Goal: Transaction & Acquisition: Purchase product/service

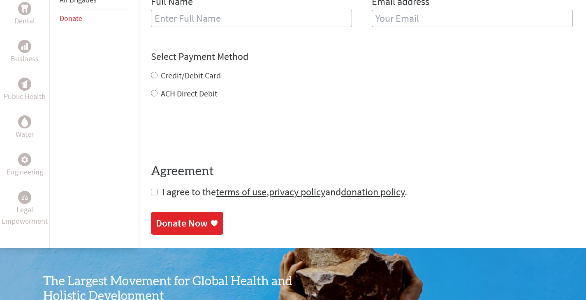
scroll to position [394, 0]
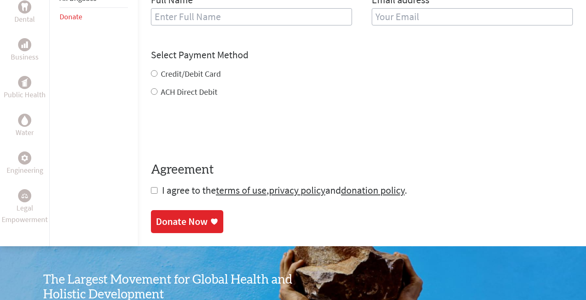
click at [182, 69] on label "Credit/Debit Card" at bounding box center [191, 74] width 60 height 10
click at [157, 70] on input "Credit/Debit Card" at bounding box center [154, 73] width 7 height 7
radio input "true"
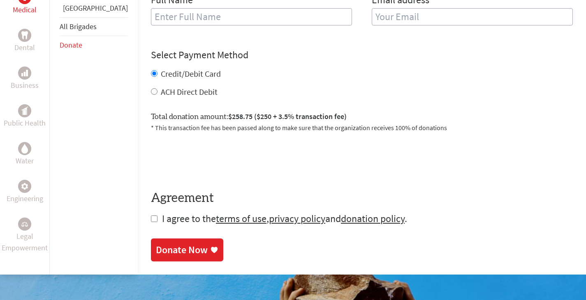
click at [161, 89] on label "ACH Direct Debit" at bounding box center [189, 92] width 57 height 10
click at [151, 89] on input "ACH Direct Debit" at bounding box center [154, 91] width 7 height 7
radio input "true"
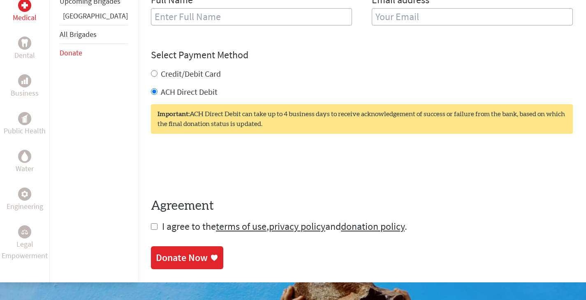
click at [161, 69] on label "Credit/Debit Card" at bounding box center [191, 74] width 60 height 10
click at [155, 70] on input "Credit/Debit Card" at bounding box center [154, 73] width 7 height 7
radio input "true"
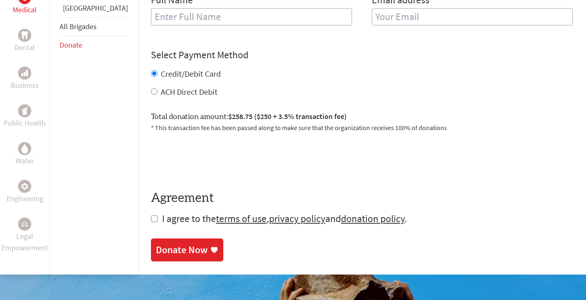
click at [171, 12] on input "text" at bounding box center [251, 16] width 201 height 17
type input "[PERSON_NAME]"
click at [373, 9] on input "email" at bounding box center [471, 16] width 201 height 17
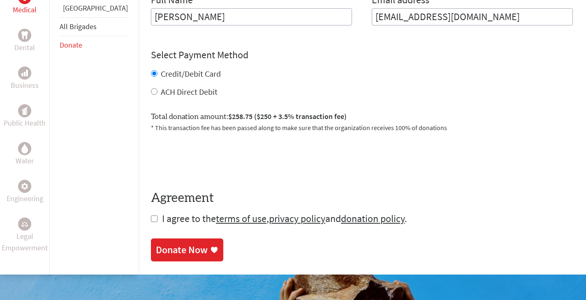
type input "[EMAIL_ADDRESS][DOMAIN_NAME]"
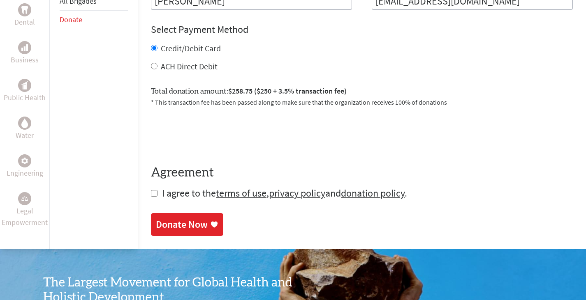
scroll to position [430, 0]
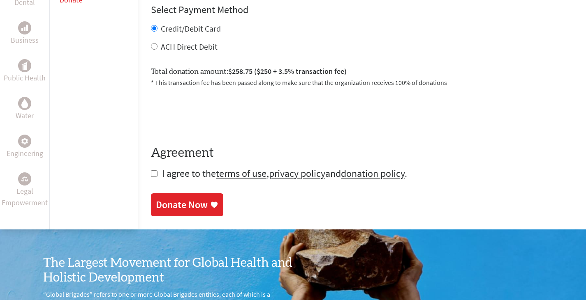
click at [151, 171] on input "checkbox" at bounding box center [154, 174] width 7 height 7
checkbox input "true"
click at [164, 202] on div "Donate Now" at bounding box center [182, 205] width 52 height 13
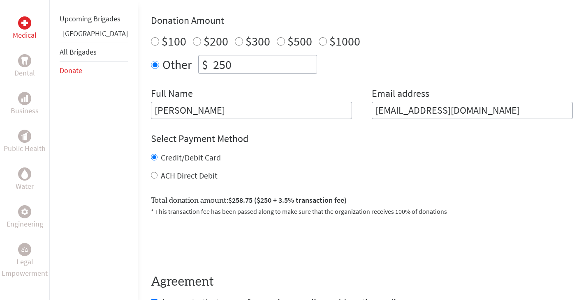
scroll to position [360, 0]
